Goal: Communication & Community: Share content

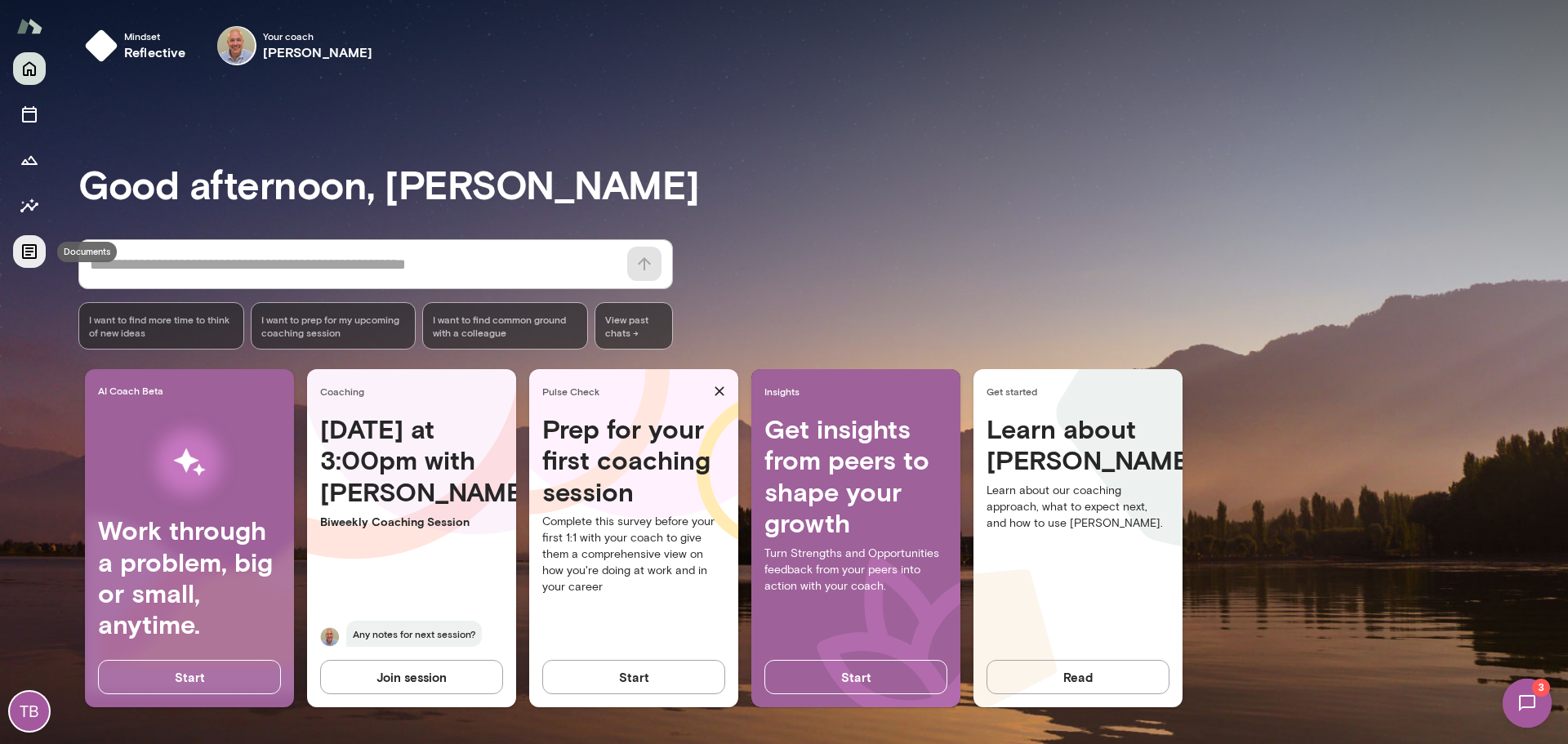
click at [25, 250] on icon "Documents" at bounding box center [29, 252] width 20 height 20
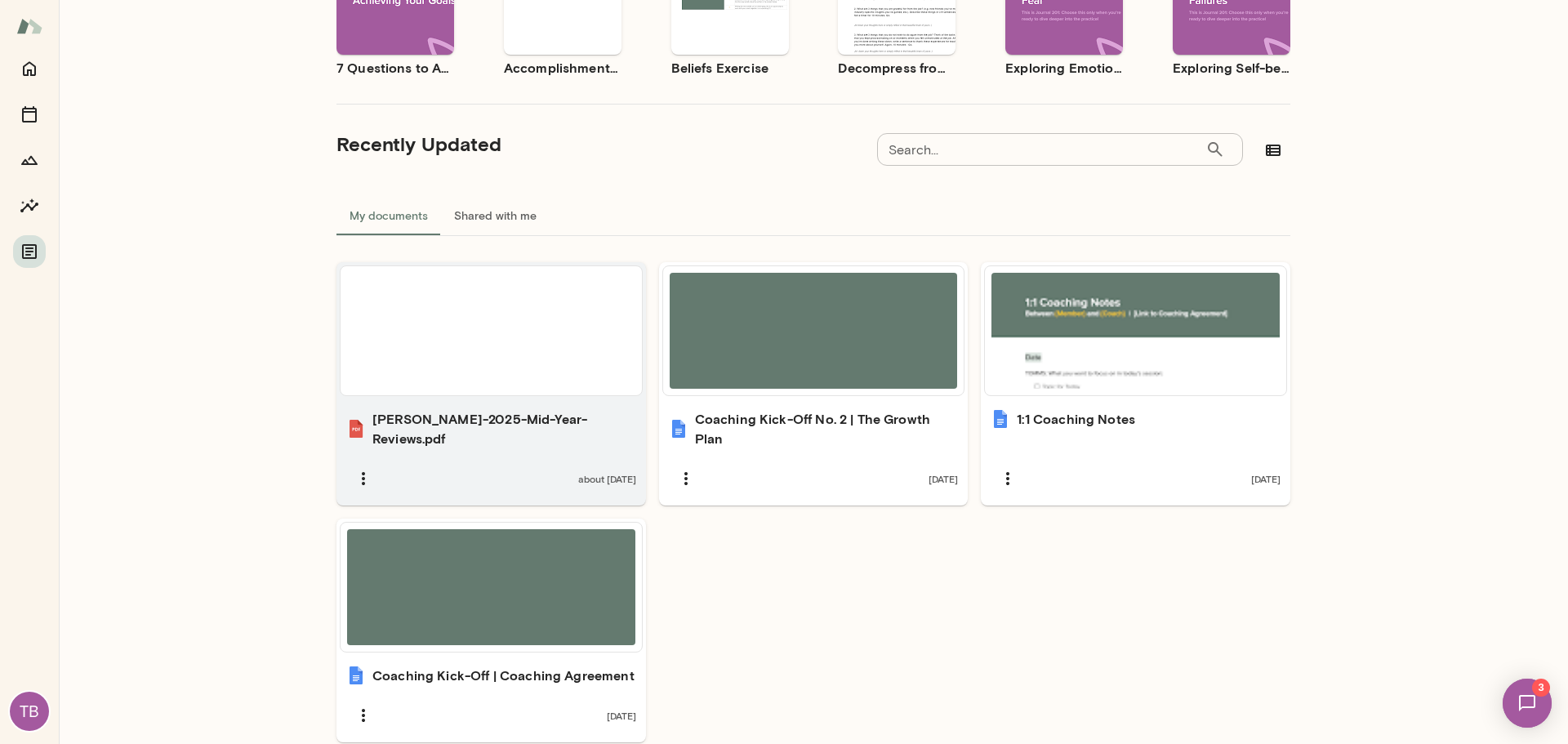
scroll to position [334, 0]
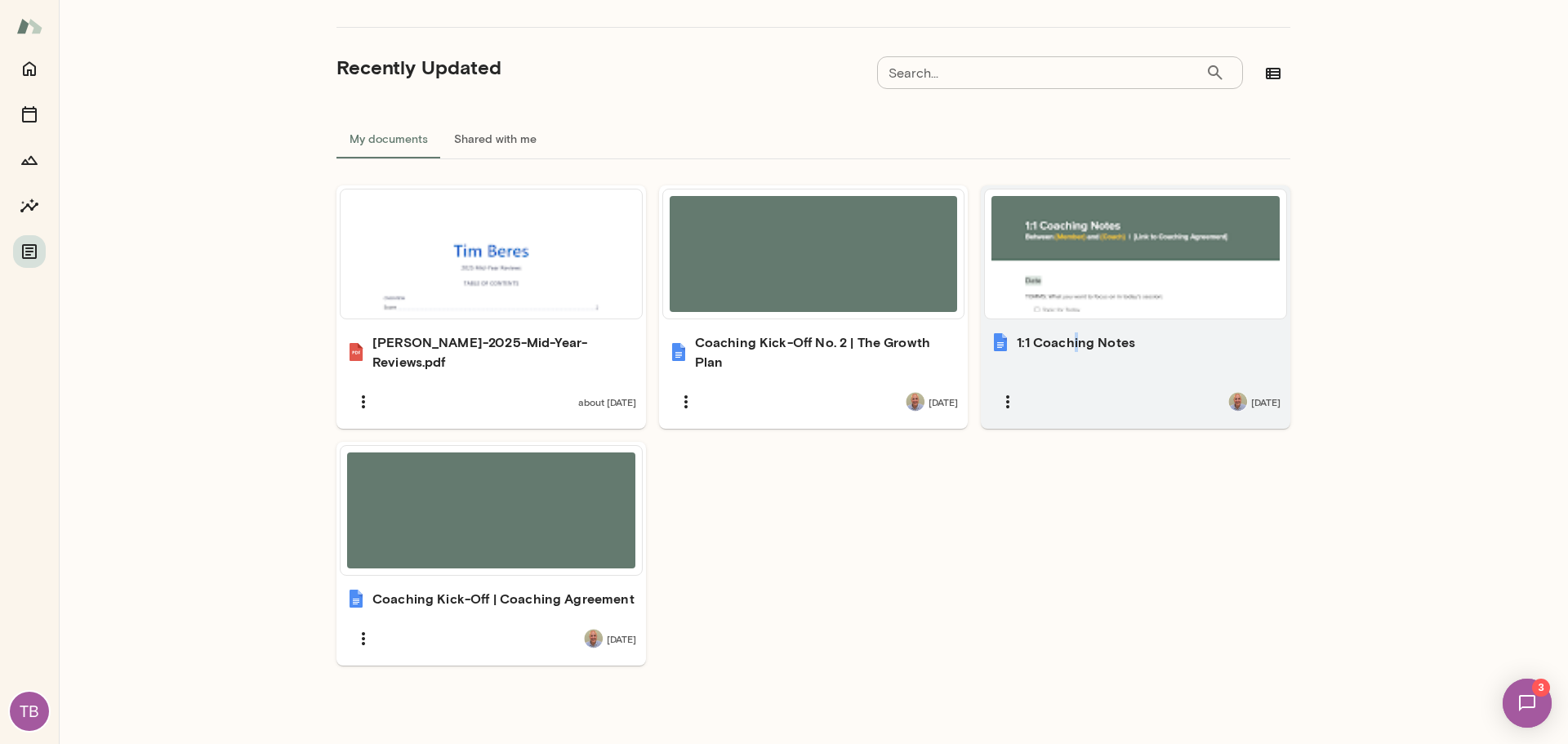
click at [1070, 347] on h6 "1:1 Coaching Notes" at bounding box center [1076, 343] width 119 height 20
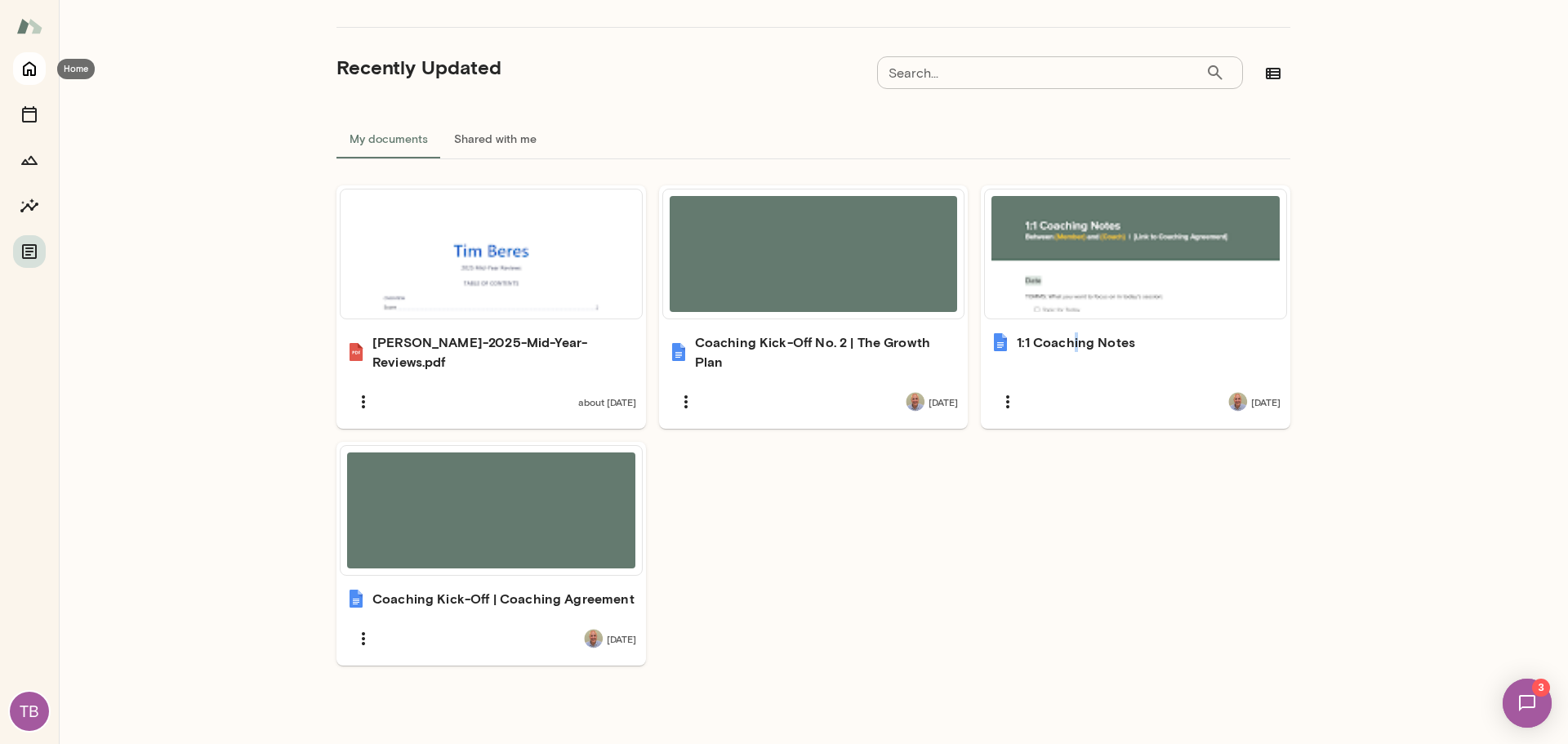
click at [23, 73] on icon "Home" at bounding box center [29, 70] width 13 height 14
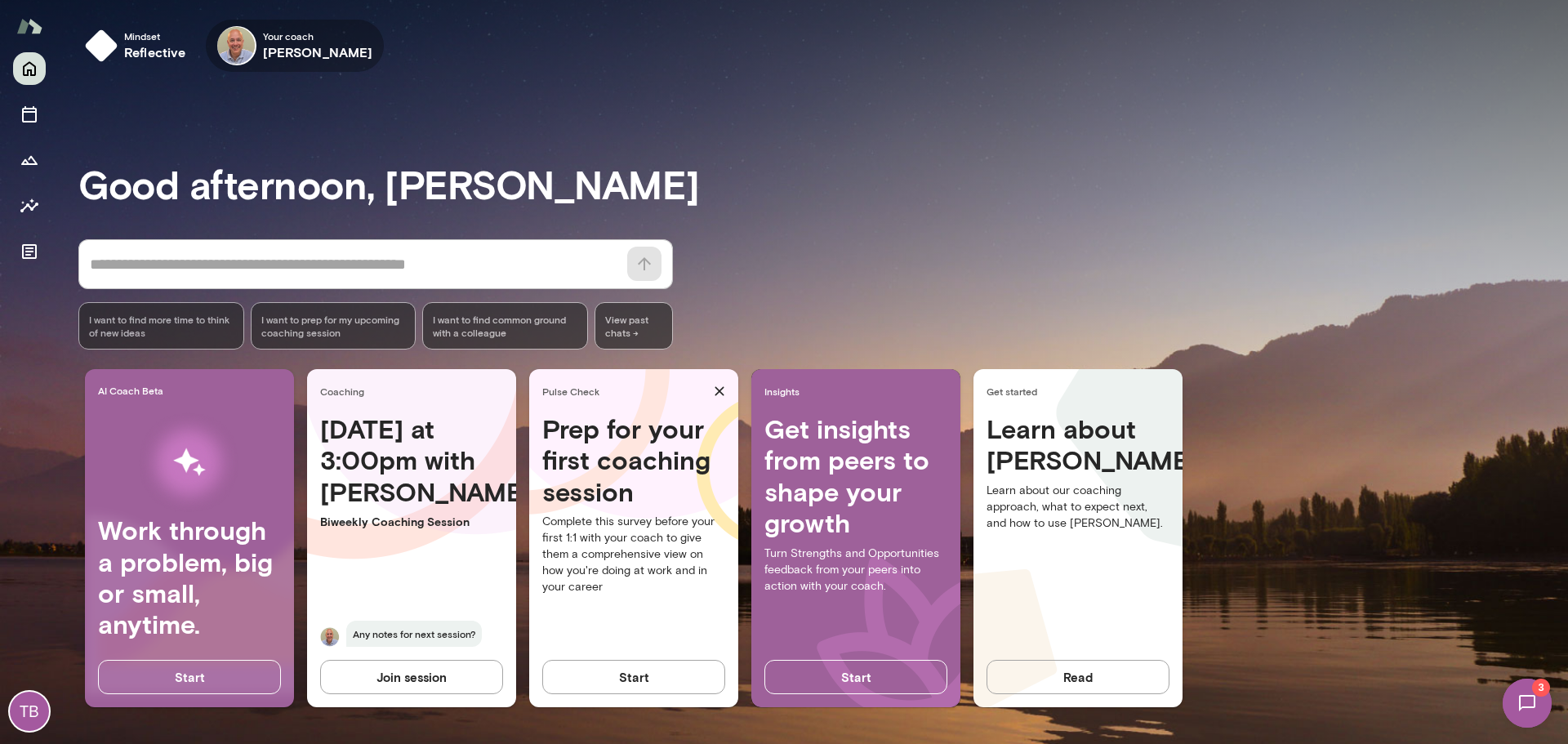
click at [0, 0] on icon "button" at bounding box center [0, 0] width 0 height 0
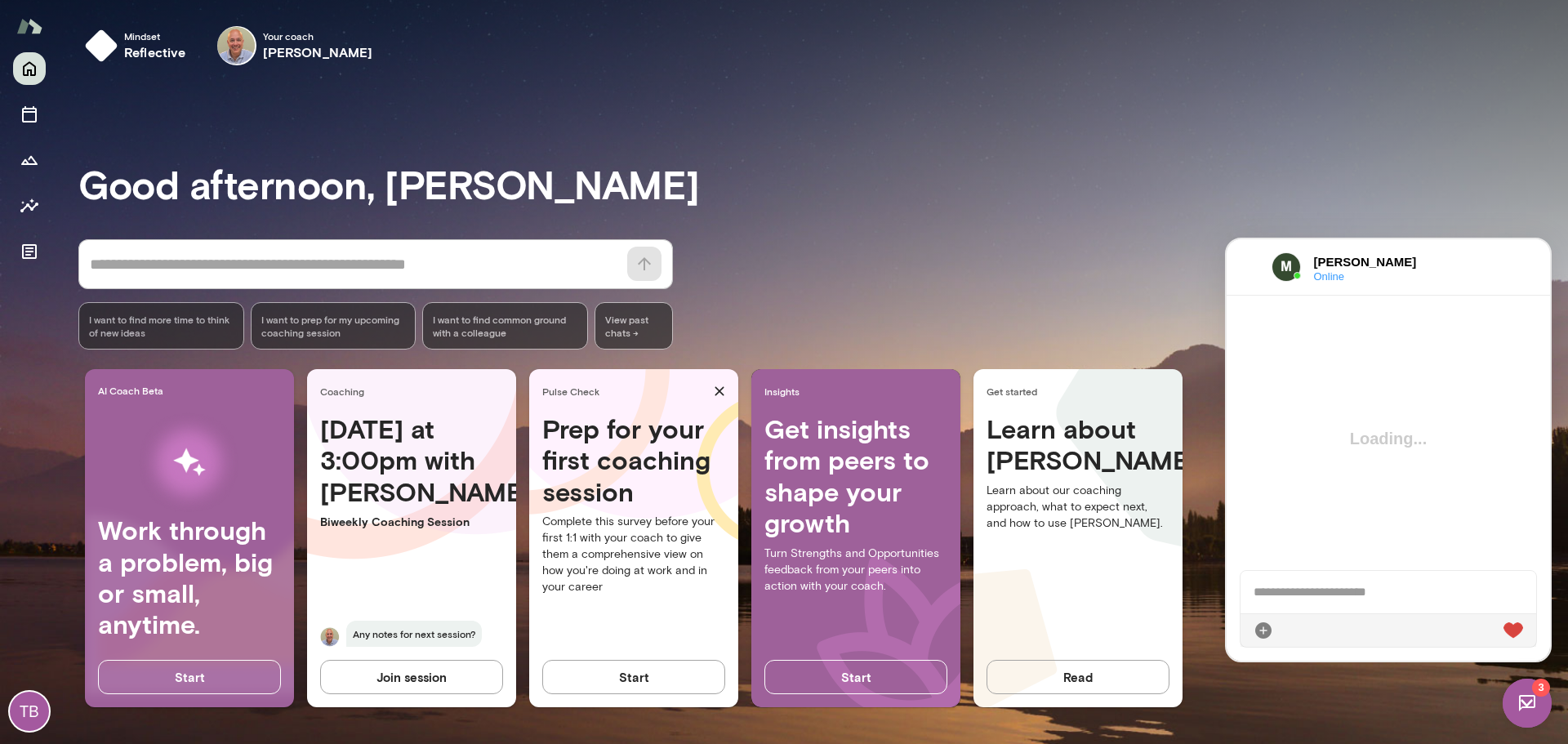
scroll to position [3042, 0]
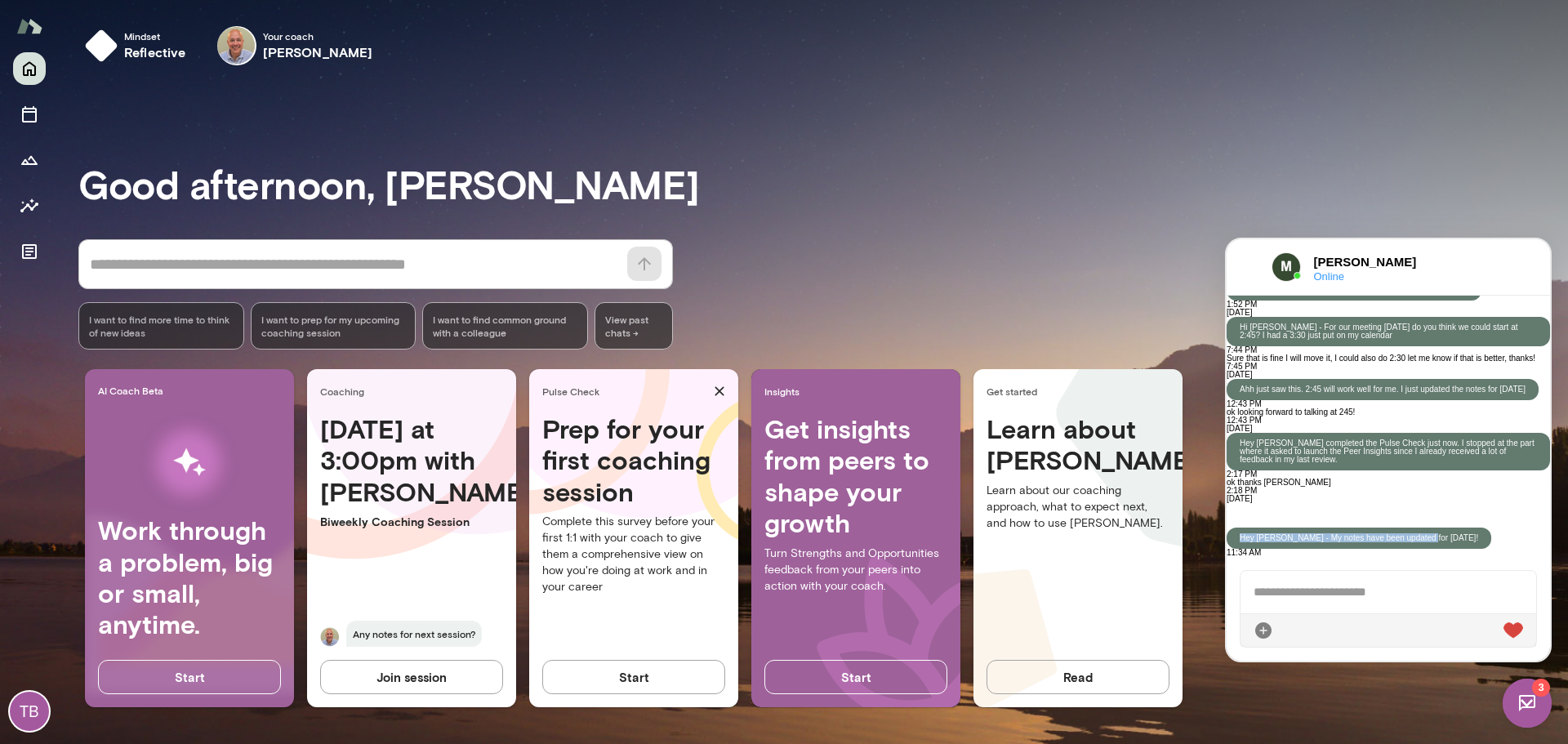
drag, startPoint x: 1480, startPoint y: 513, endPoint x: 1366, endPoint y: 500, distance: 114.7
click at [1366, 534] on p "Hey [PERSON_NAME] - My notes have been updated for [DATE]!" at bounding box center [1358, 538] width 238 height 8
copy p "Hey [PERSON_NAME] - My notes have been updated for [DATE]"
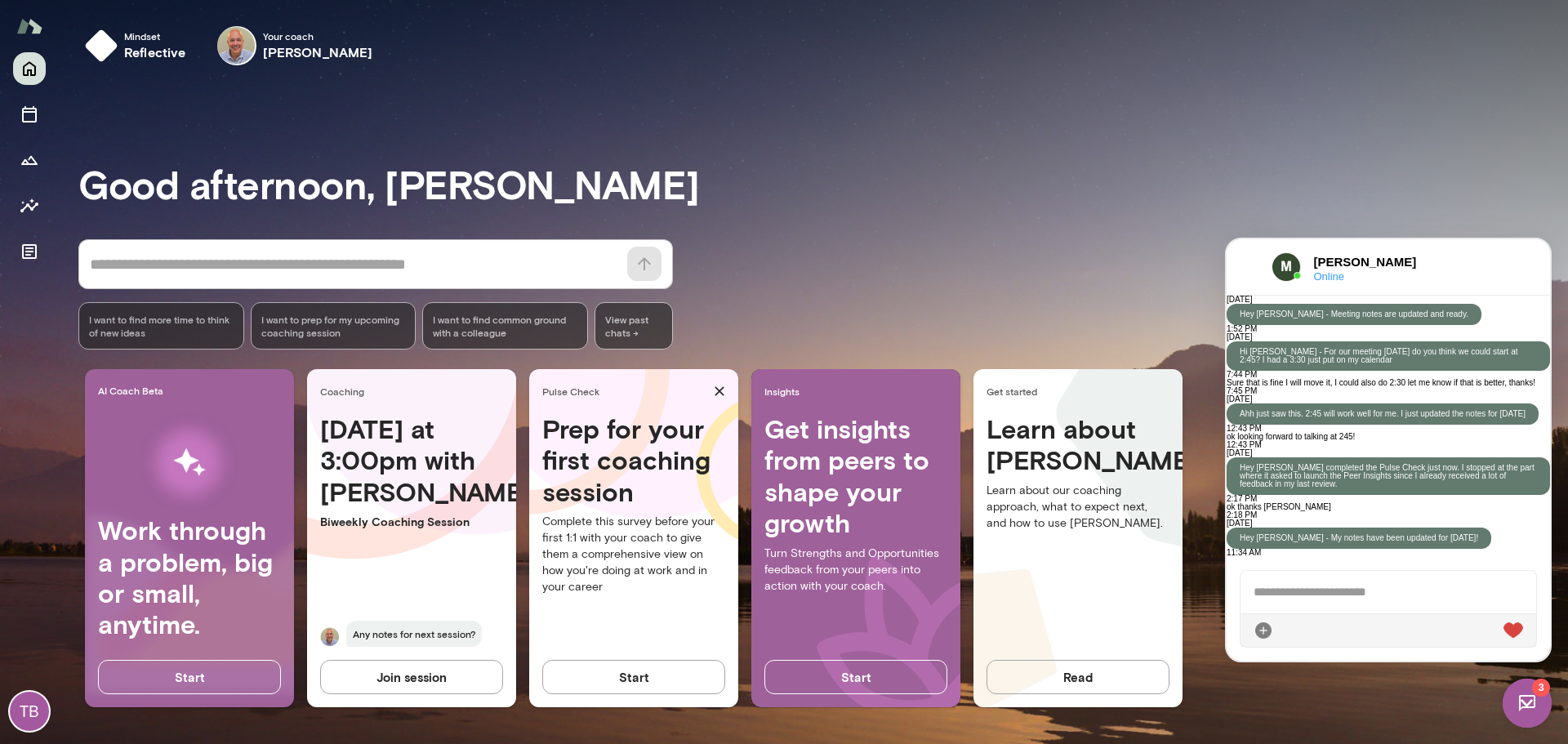
click at [1338, 591] on div at bounding box center [1388, 592] width 295 height 43
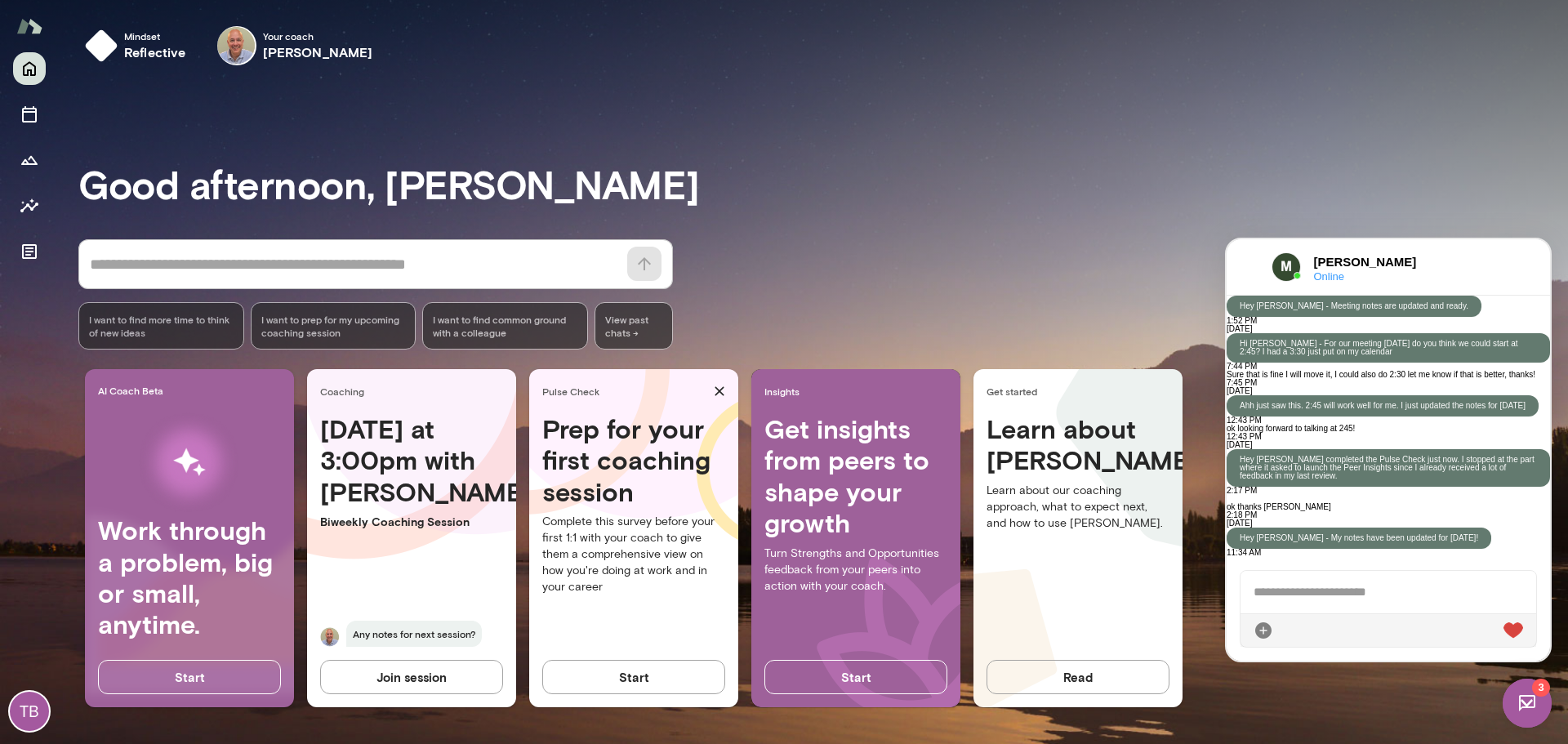
paste div
